Goal: Find specific page/section: Find specific page/section

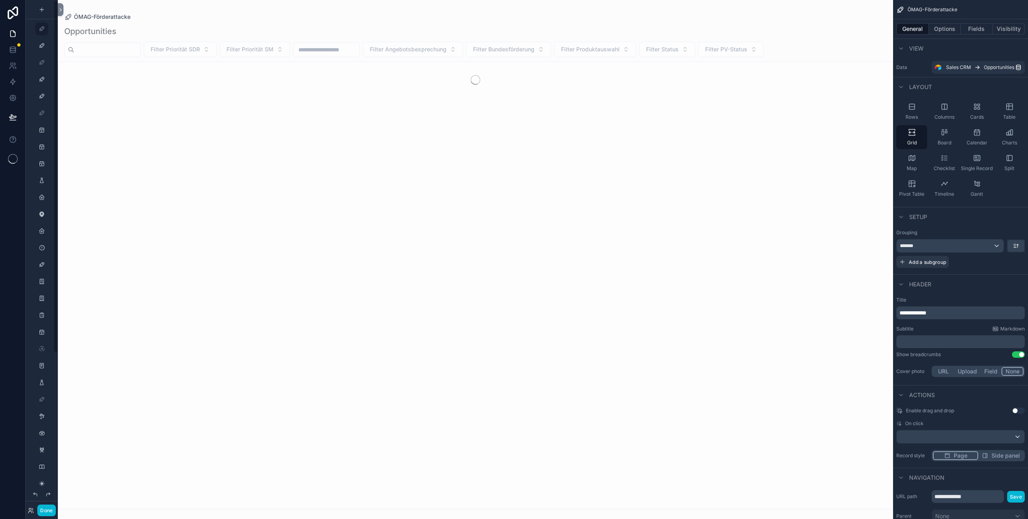
click at [31, 515] on div "Done" at bounding box center [42, 511] width 32 height 12
click at [31, 512] on icon at bounding box center [30, 513] width 3 height 2
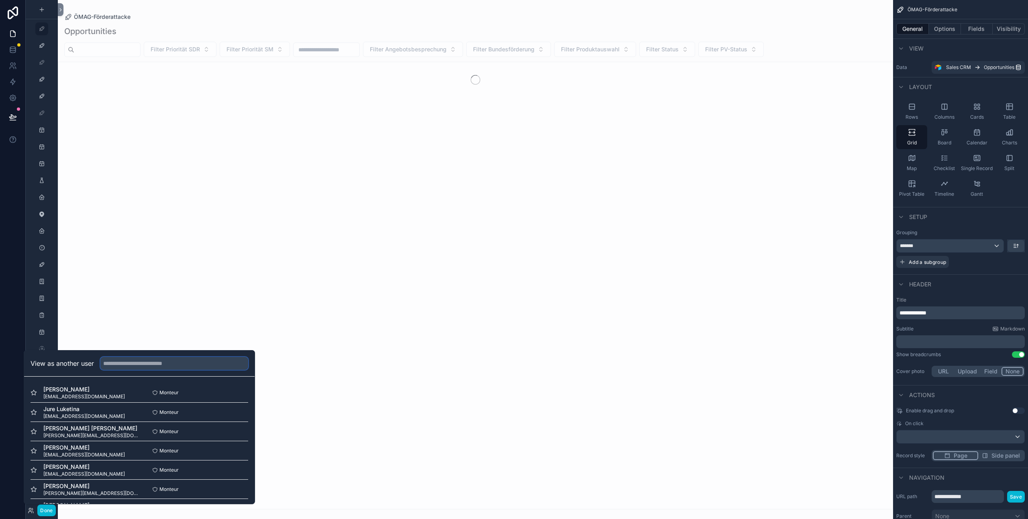
click at [154, 362] on input "text" at bounding box center [174, 363] width 148 height 13
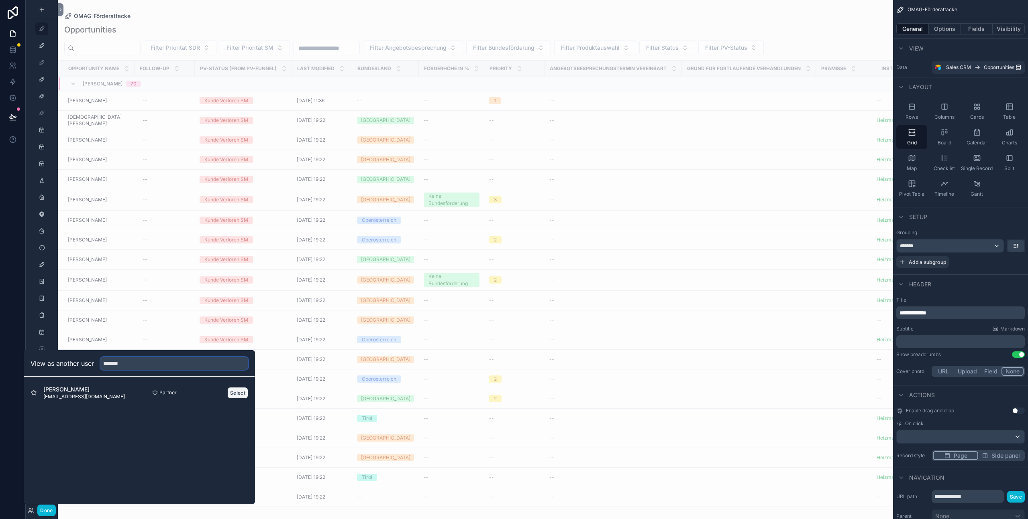
type input "*******"
click at [236, 392] on button "Select" at bounding box center [237, 393] width 21 height 12
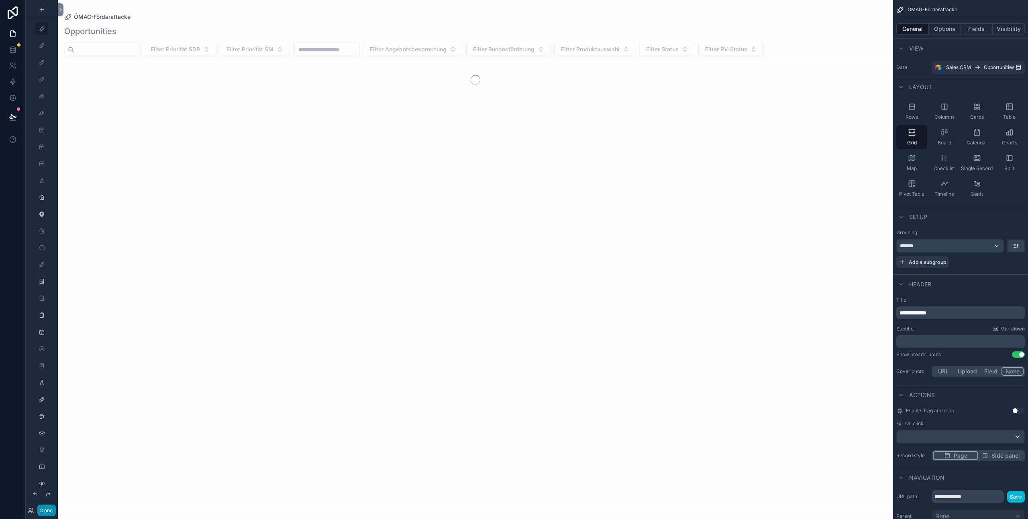
click at [53, 509] on button "Done" at bounding box center [46, 511] width 18 height 12
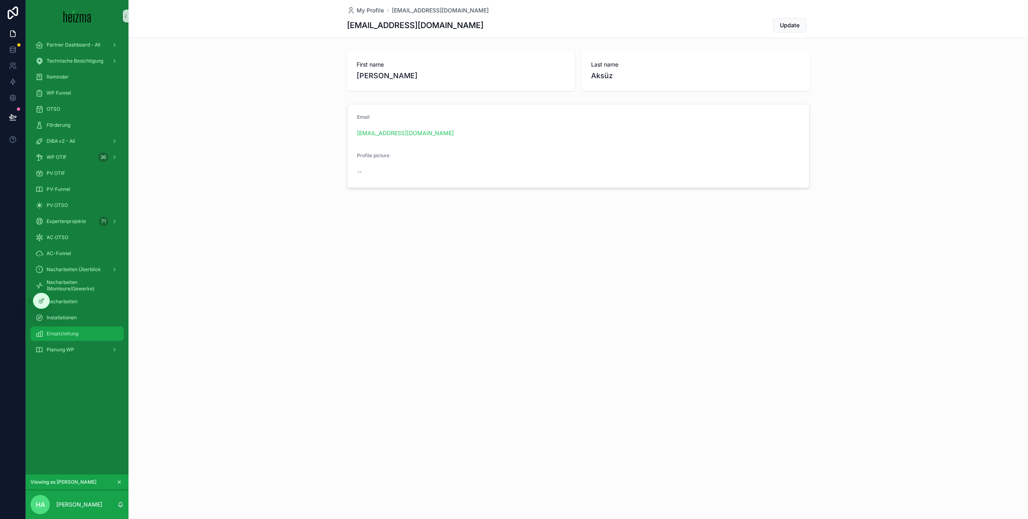
click at [93, 332] on div "Einsatzleitung" at bounding box center [77, 334] width 84 height 13
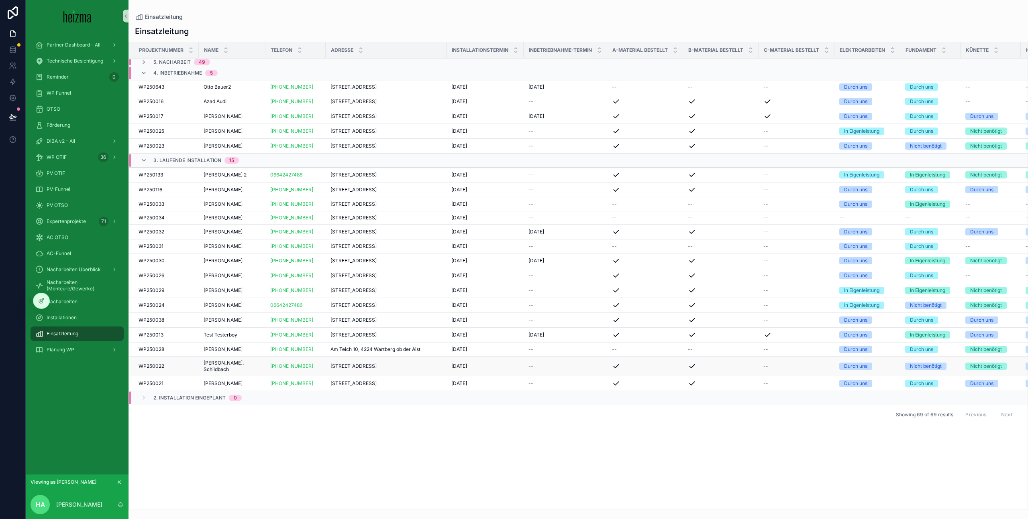
click at [249, 373] on span "gabriela Mag. Schildbach" at bounding box center [232, 366] width 57 height 13
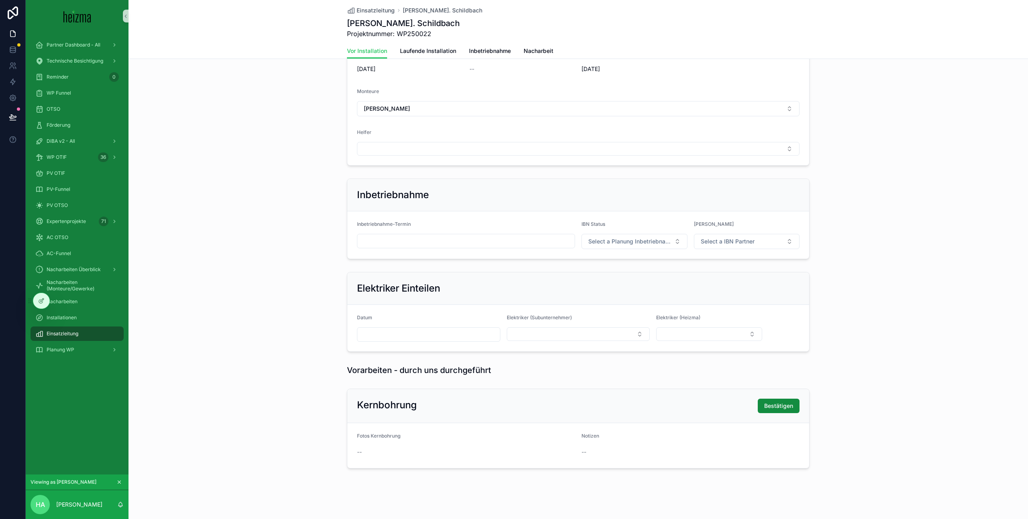
scroll to position [568, 0]
click at [553, 241] on input "scrollable content" at bounding box center [465, 240] width 217 height 11
click at [422, 327] on button "6" at bounding box center [422, 325] width 14 height 14
type input "**********"
click at [582, 246] on button "Select a Planung Inbetriebnahme" at bounding box center [634, 240] width 106 height 15
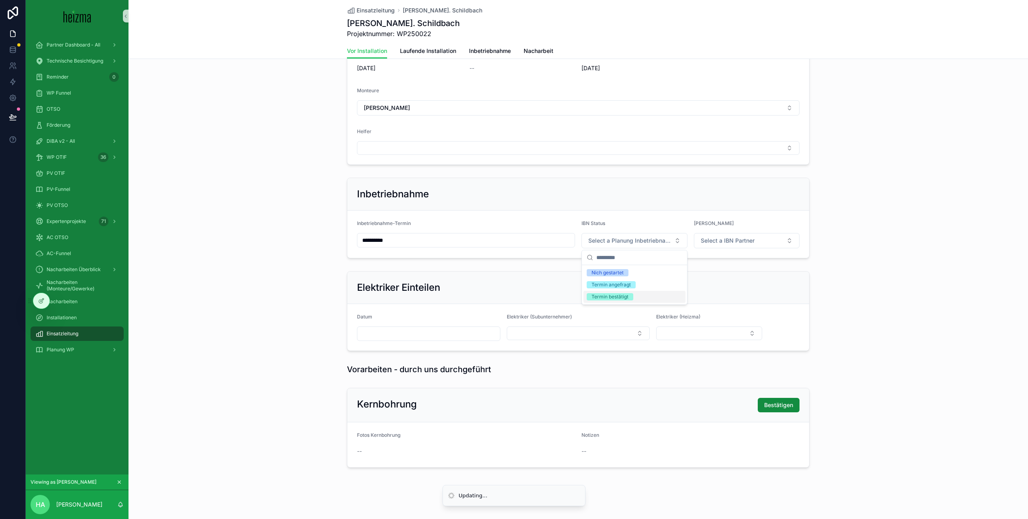
click at [628, 298] on span "Termin bestätigt" at bounding box center [610, 296] width 47 height 7
click at [723, 239] on span "Select a IBN Partner" at bounding box center [728, 241] width 54 height 8
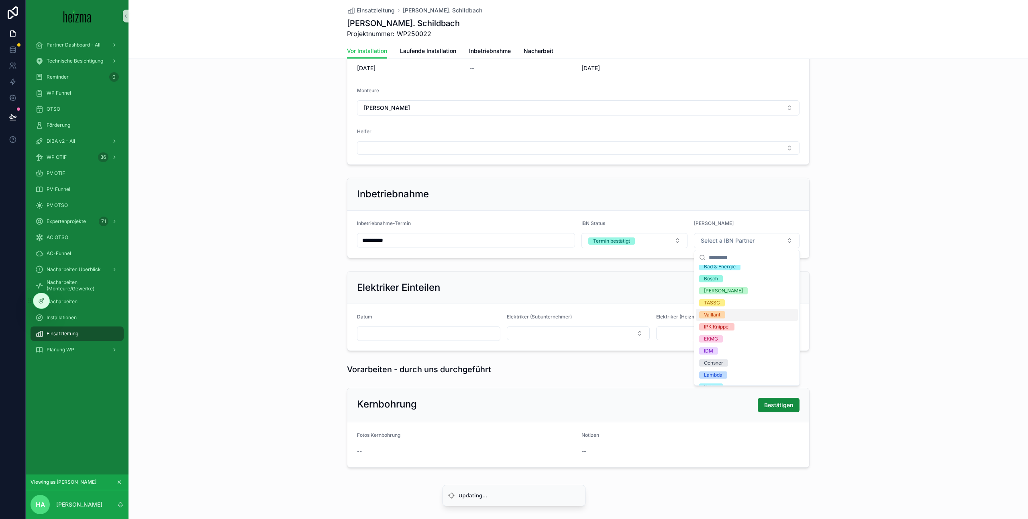
scroll to position [0, 0]
click at [726, 379] on div "Holter" at bounding box center [747, 378] width 102 height 12
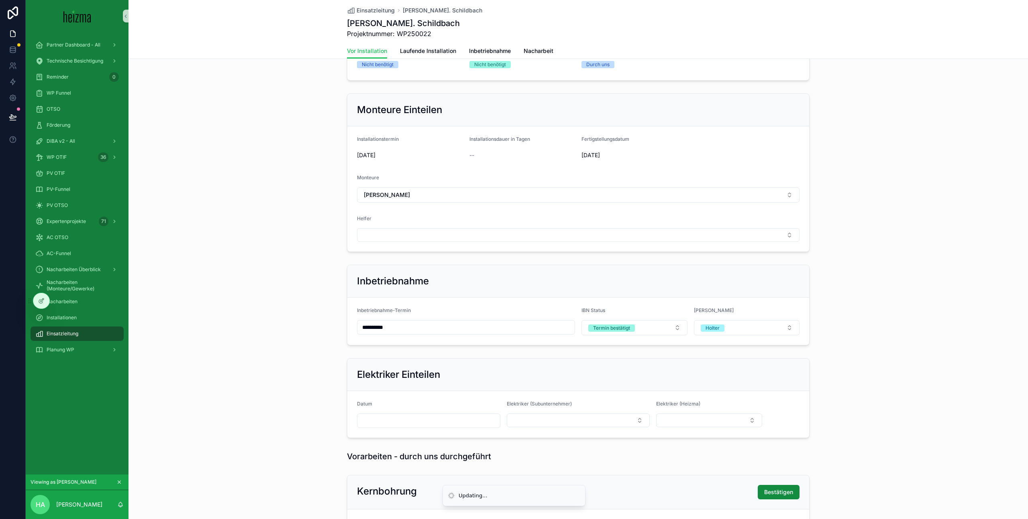
scroll to position [511, 0]
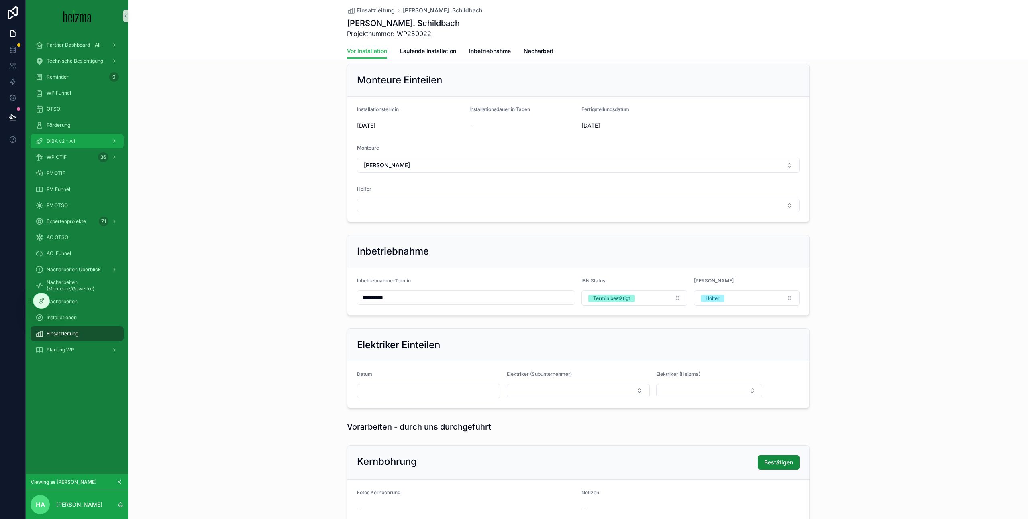
click at [83, 142] on div "DiBA v2 - All" at bounding box center [77, 141] width 84 height 13
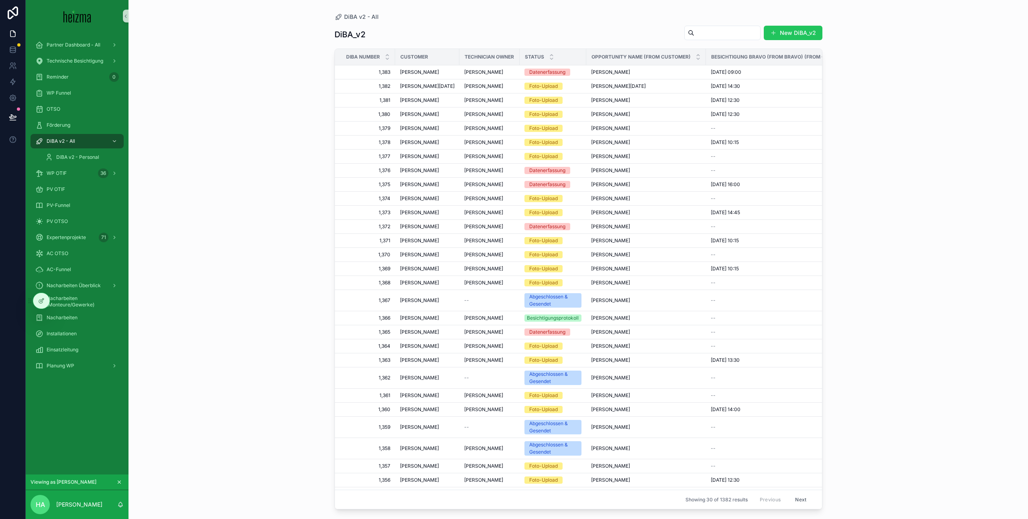
click at [716, 39] on div "scrollable content" at bounding box center [722, 33] width 76 height 14
click at [704, 34] on input "scrollable content" at bounding box center [727, 32] width 66 height 11
type input "******"
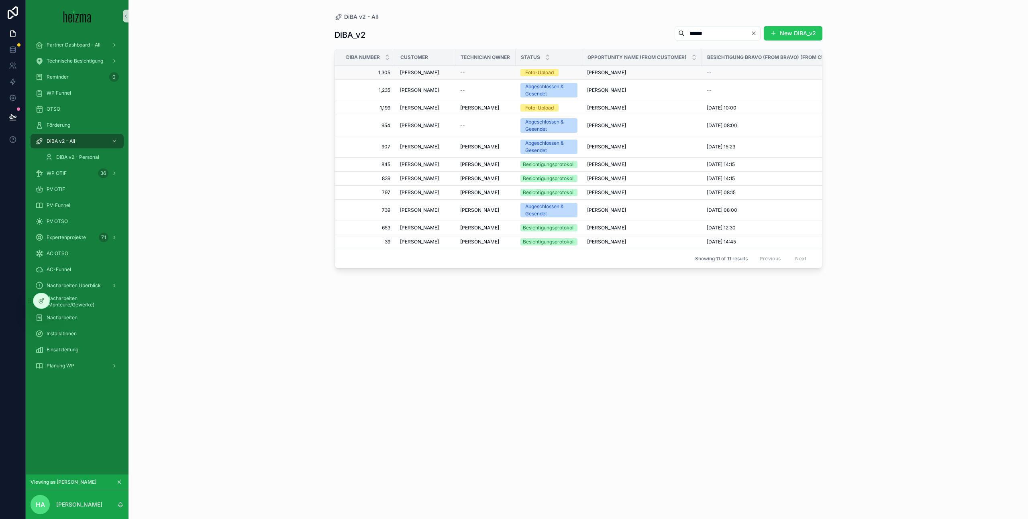
click at [669, 76] on td "Kurt Werner Kurt Werner" at bounding box center [642, 73] width 120 height 14
click at [415, 73] on span "Kurt Werner" at bounding box center [419, 72] width 39 height 6
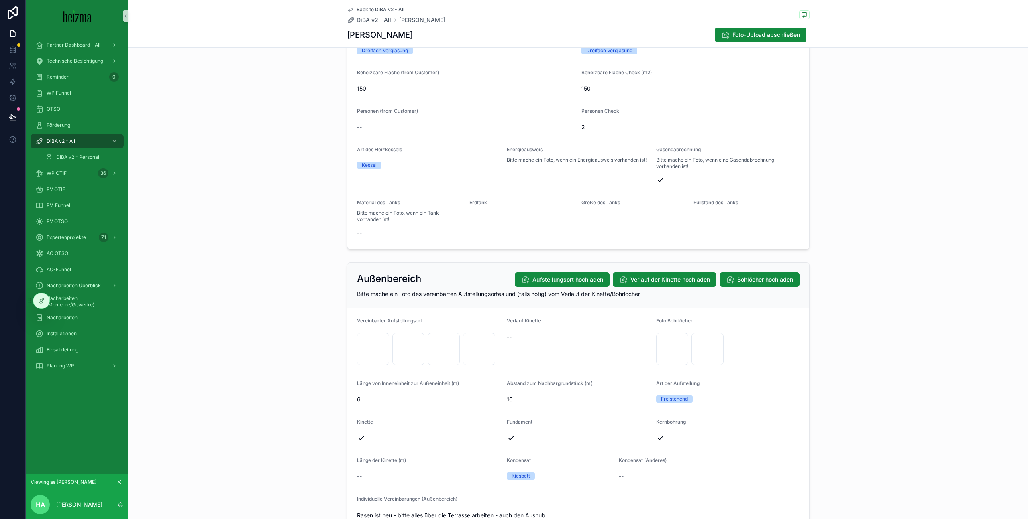
scroll to position [666, 0]
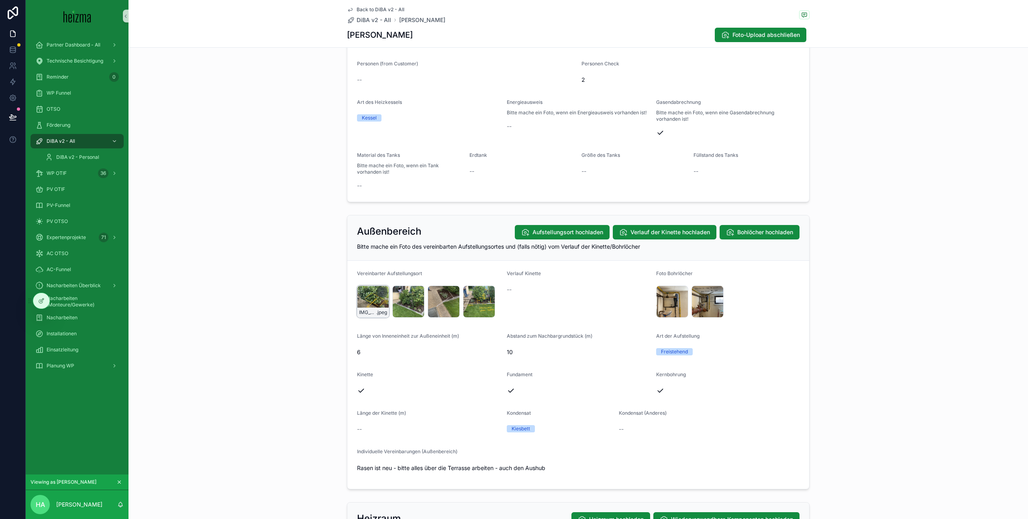
click at [370, 303] on div "IMG_5301 .jpeg" at bounding box center [373, 302] width 32 height 32
click at [410, 300] on div "IMG_5300 .jpeg" at bounding box center [408, 302] width 32 height 32
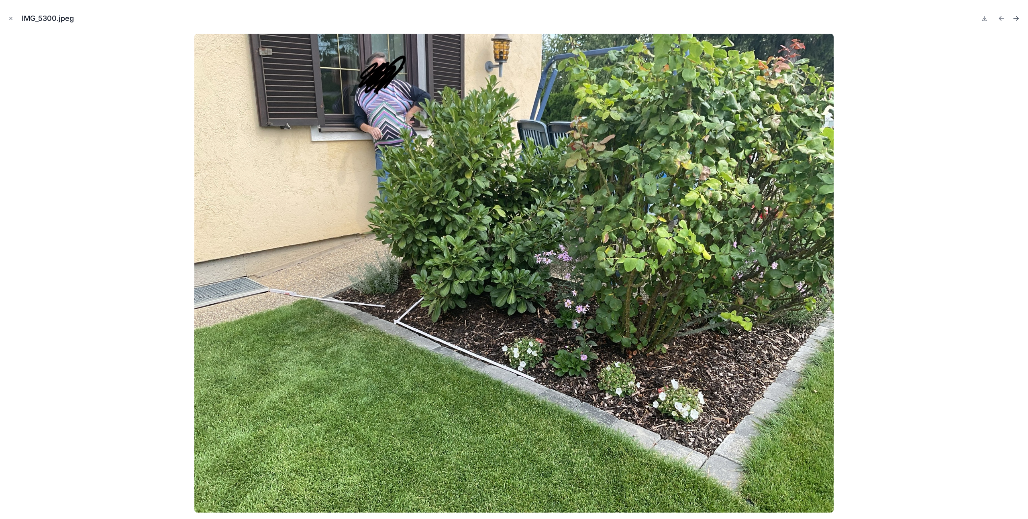
click at [1017, 18] on icon "Next file" at bounding box center [1015, 18] width 5 height 0
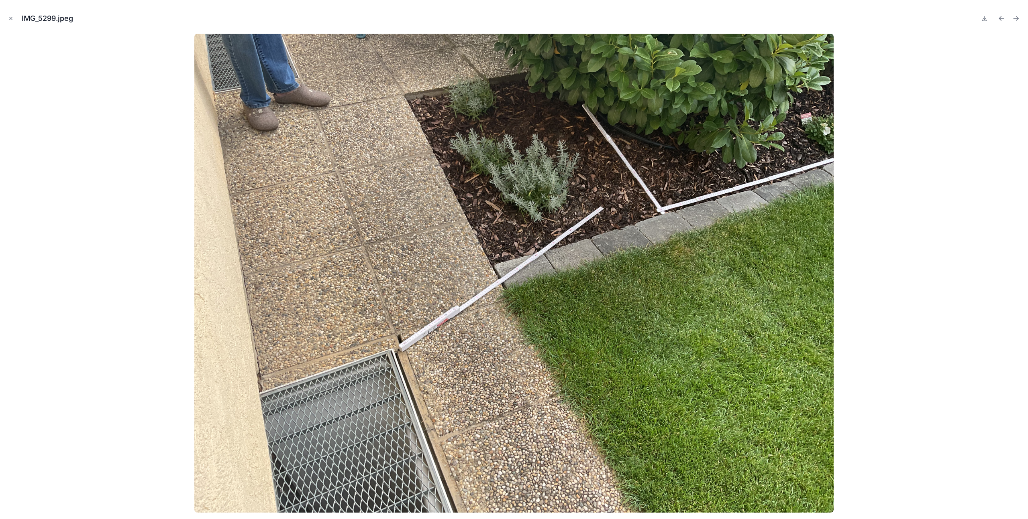
click at [1017, 18] on icon "Next file" at bounding box center [1015, 18] width 5 height 0
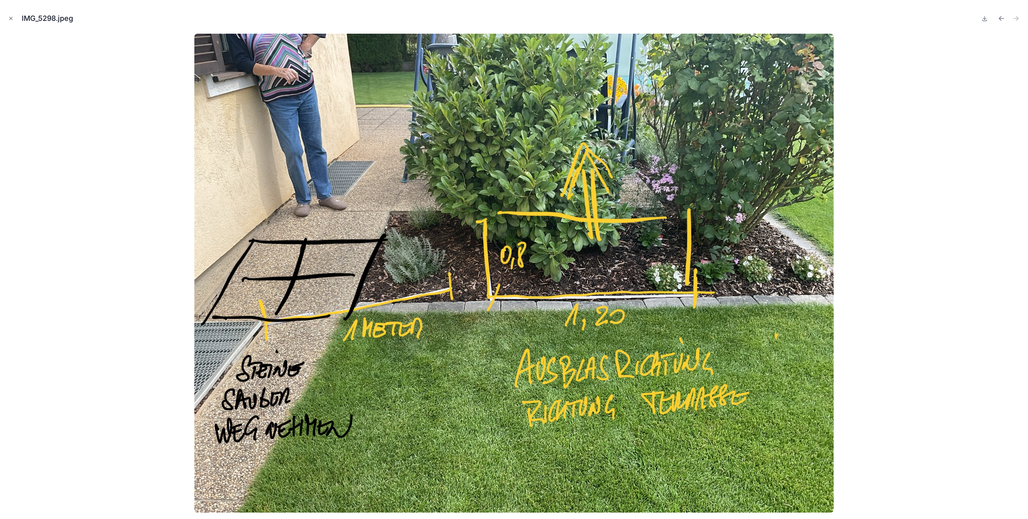
click at [988, 96] on div at bounding box center [513, 273] width 1015 height 479
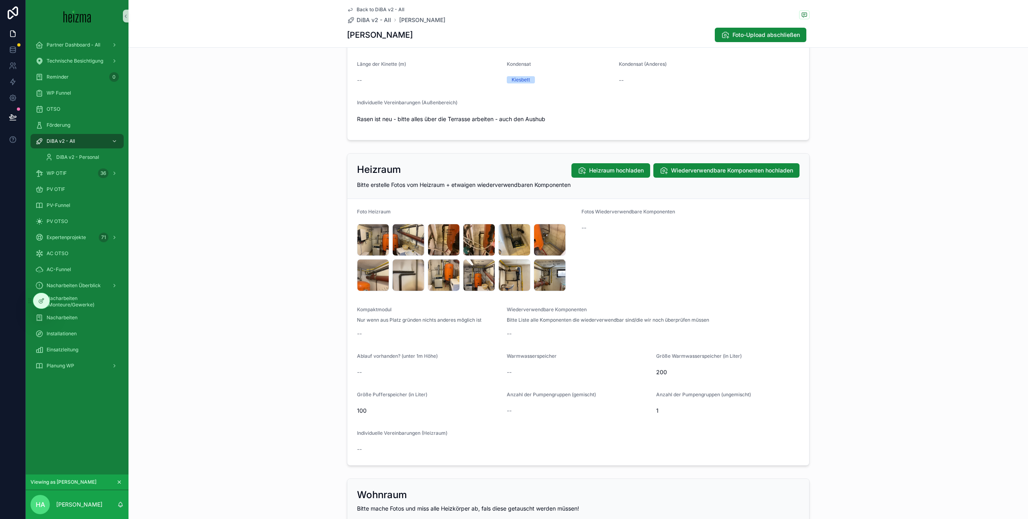
scroll to position [1000, 0]
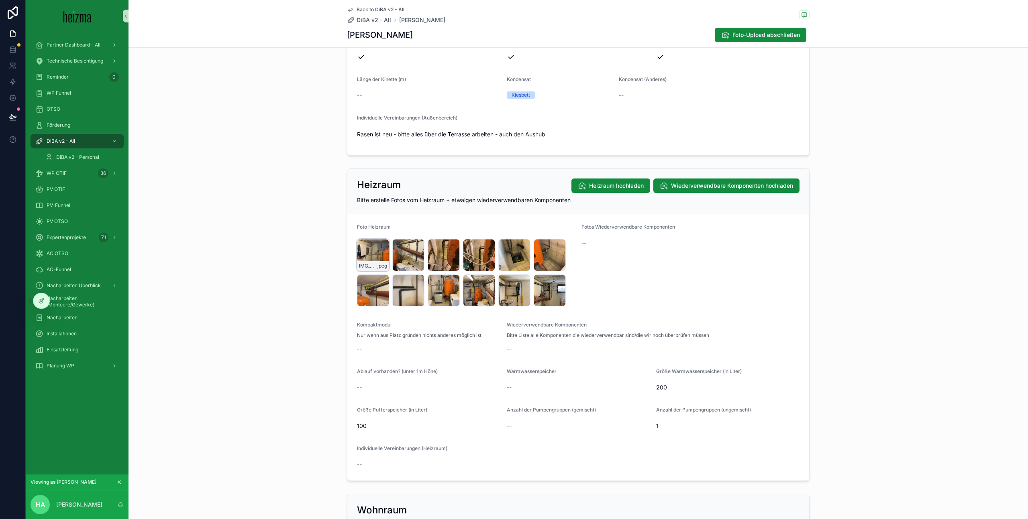
click at [369, 248] on div "IMG_5296 .jpeg" at bounding box center [373, 255] width 32 height 32
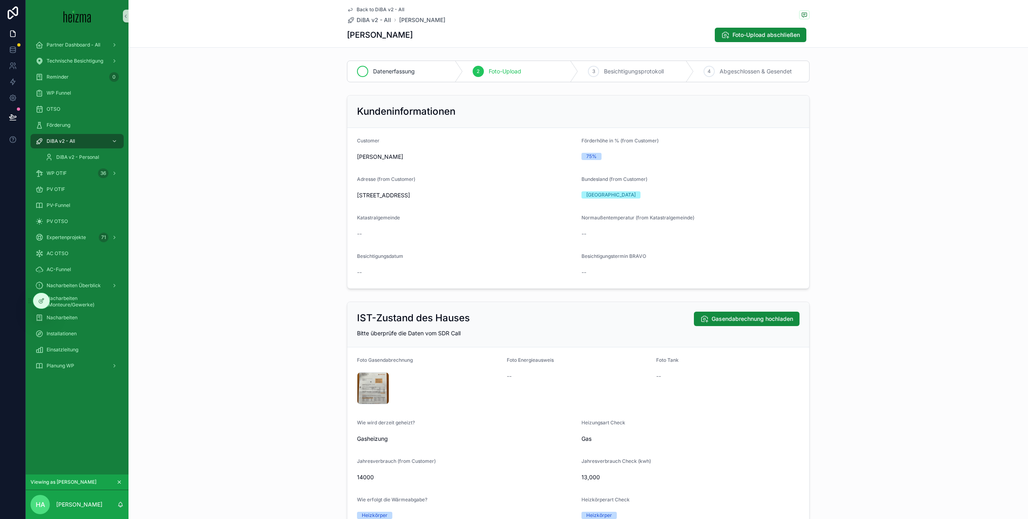
click at [385, 77] on div "Datenerfassung" at bounding box center [405, 71] width 116 height 21
click at [499, 75] on span "Foto-Upload" at bounding box center [505, 71] width 33 height 8
click at [905, 192] on div "Kundeninformationen Customer Kurt Werner Förderhöhe in % (from Customer) 75% Ad…" at bounding box center [577, 192] width 899 height 200
